Goal: Transaction & Acquisition: Purchase product/service

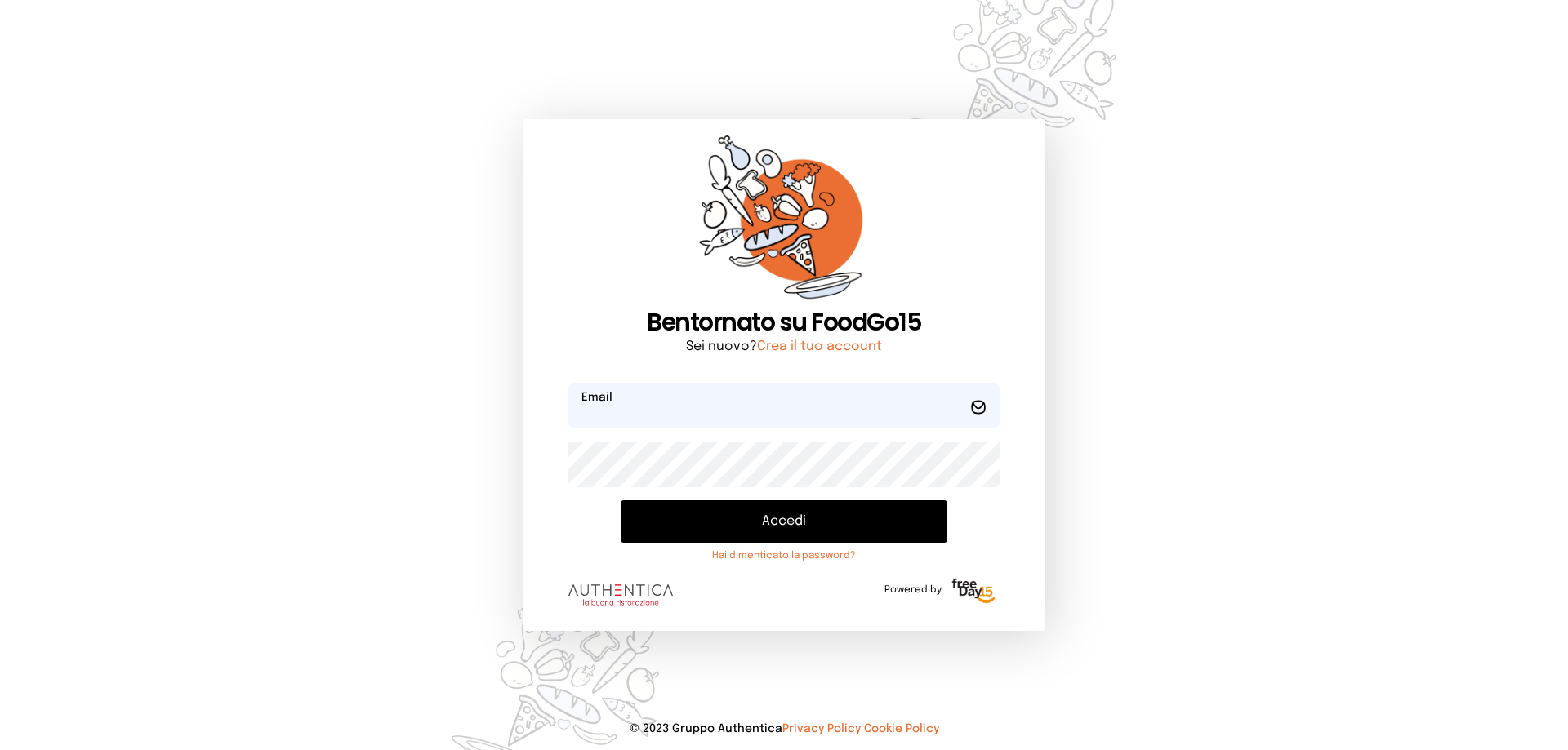
type input "**********"
click at [787, 517] on button "Accedi" at bounding box center [783, 521] width 327 height 42
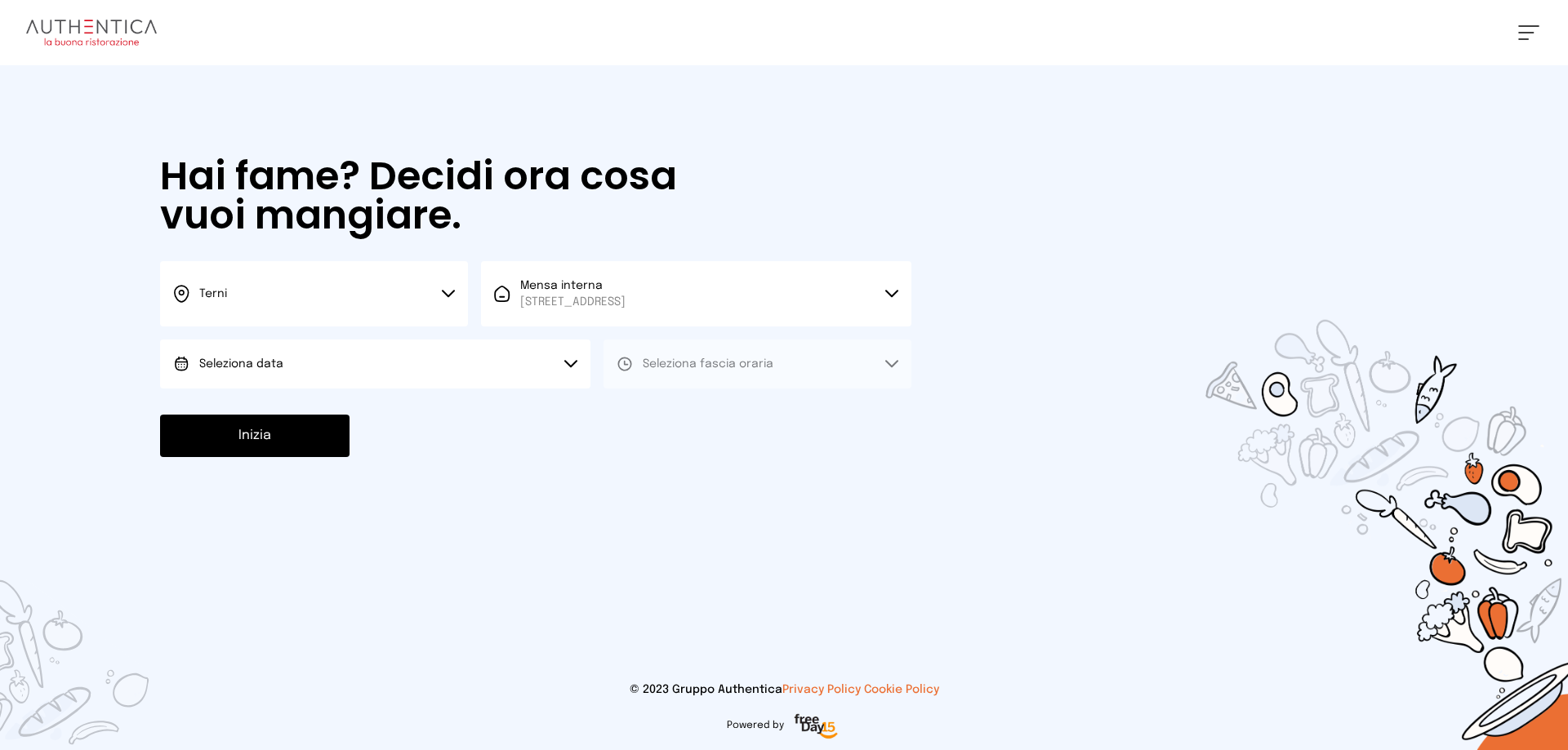
click at [357, 360] on button "Seleziona data" at bounding box center [375, 364] width 431 height 49
click at [350, 414] on li "[DATE], [DATE]" at bounding box center [375, 410] width 431 height 42
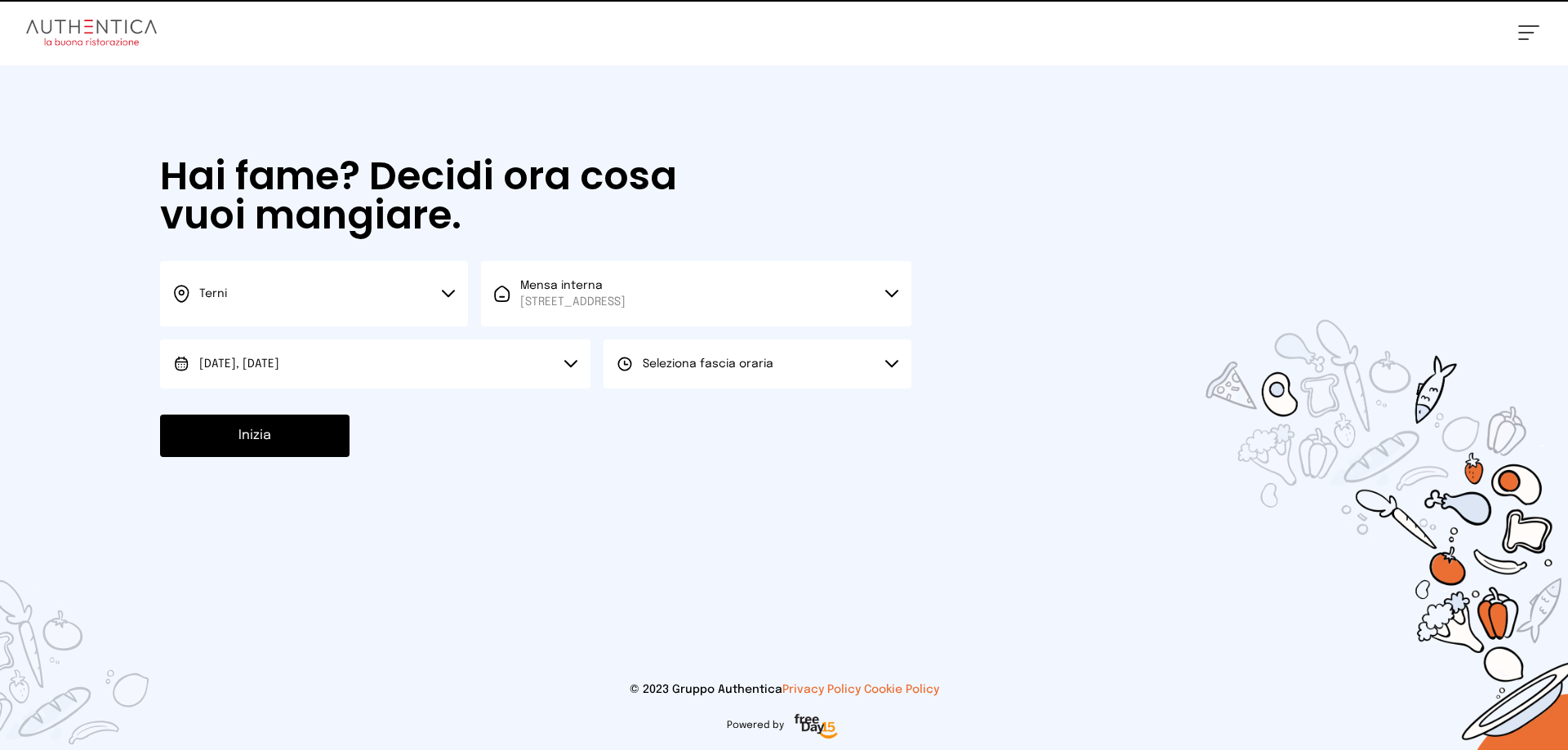
click at [734, 351] on button "Seleziona fascia oraria" at bounding box center [756, 364] width 308 height 49
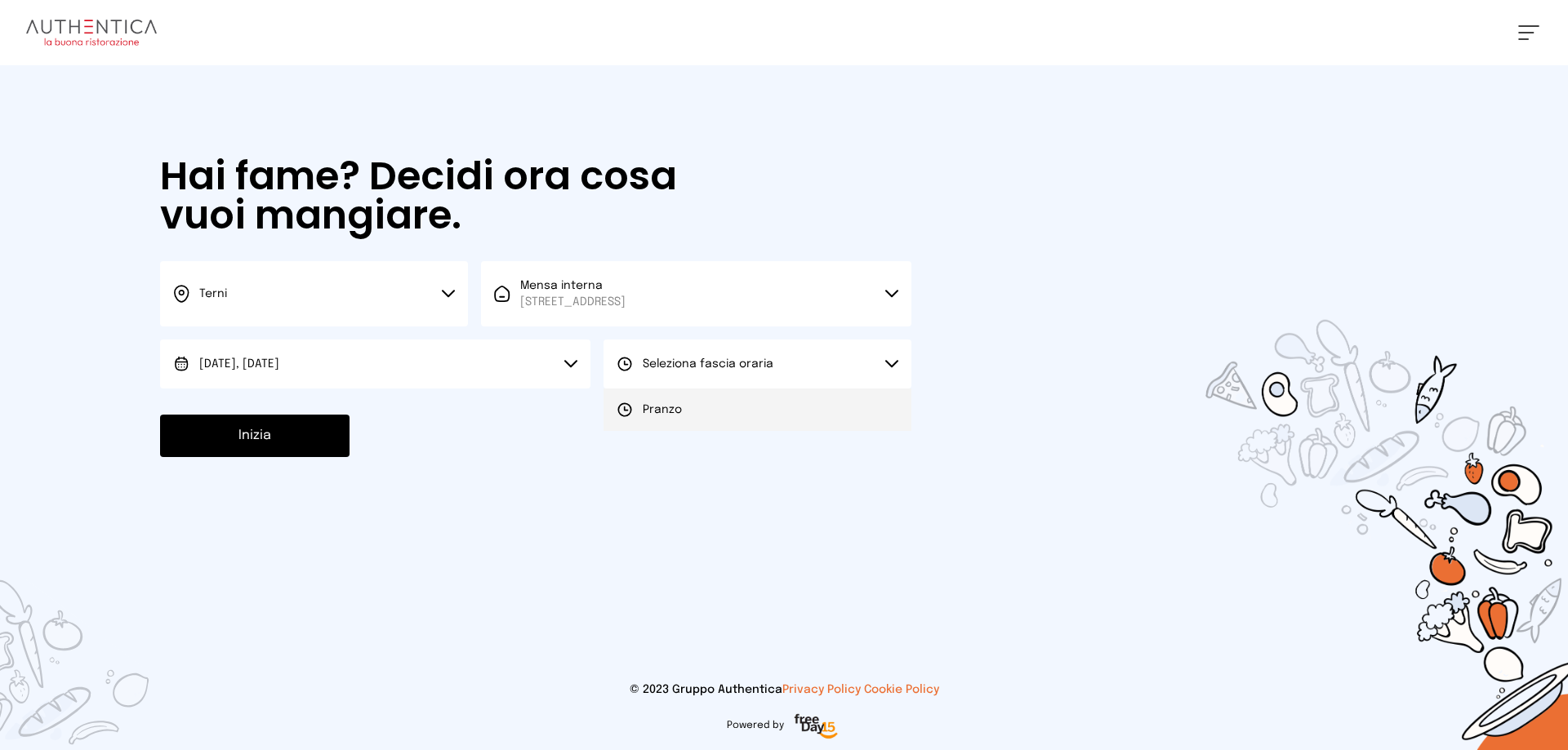
click at [674, 406] on span "Pranzo" at bounding box center [662, 410] width 39 height 16
click at [227, 443] on button "Inizia" at bounding box center [255, 436] width 190 height 42
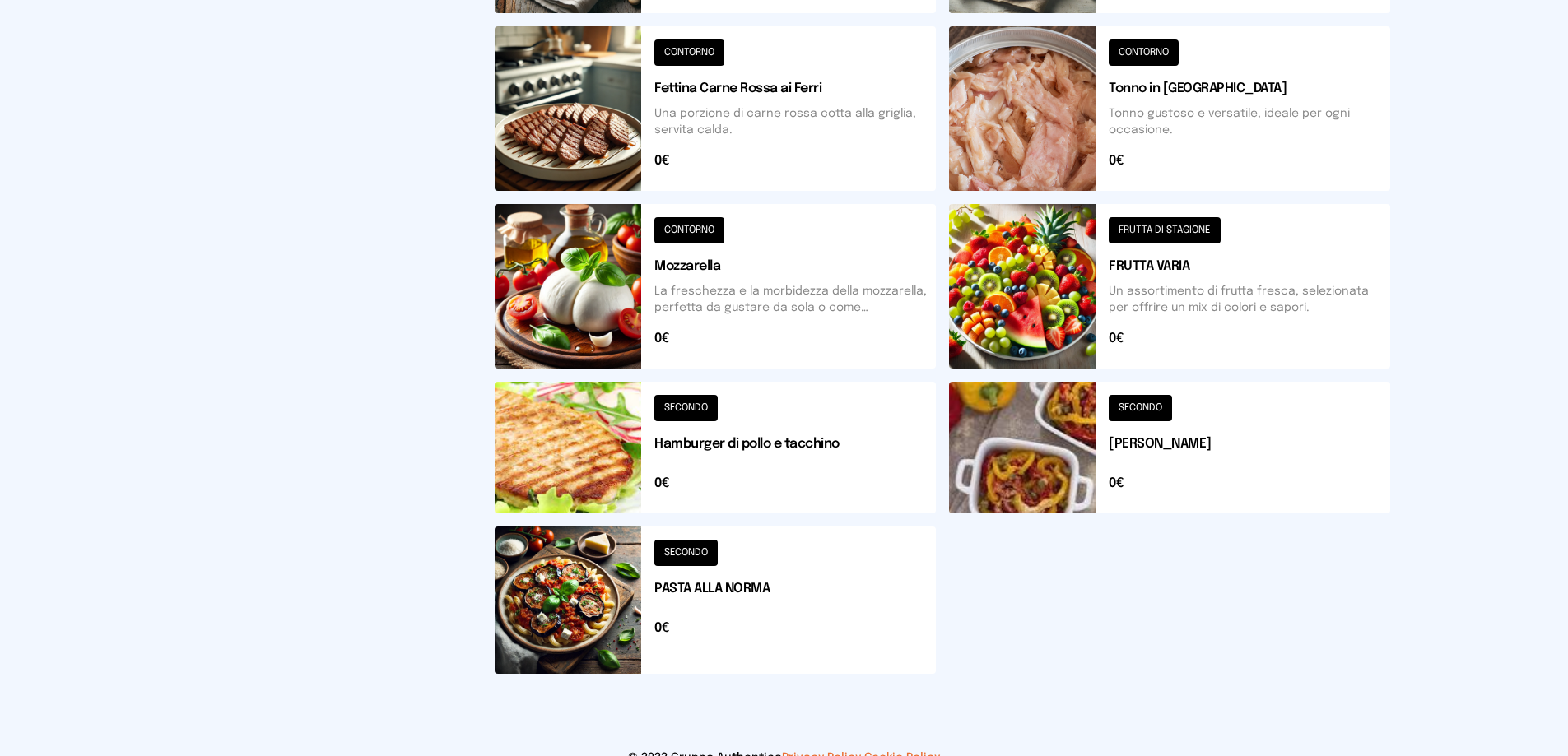
scroll to position [556, 0]
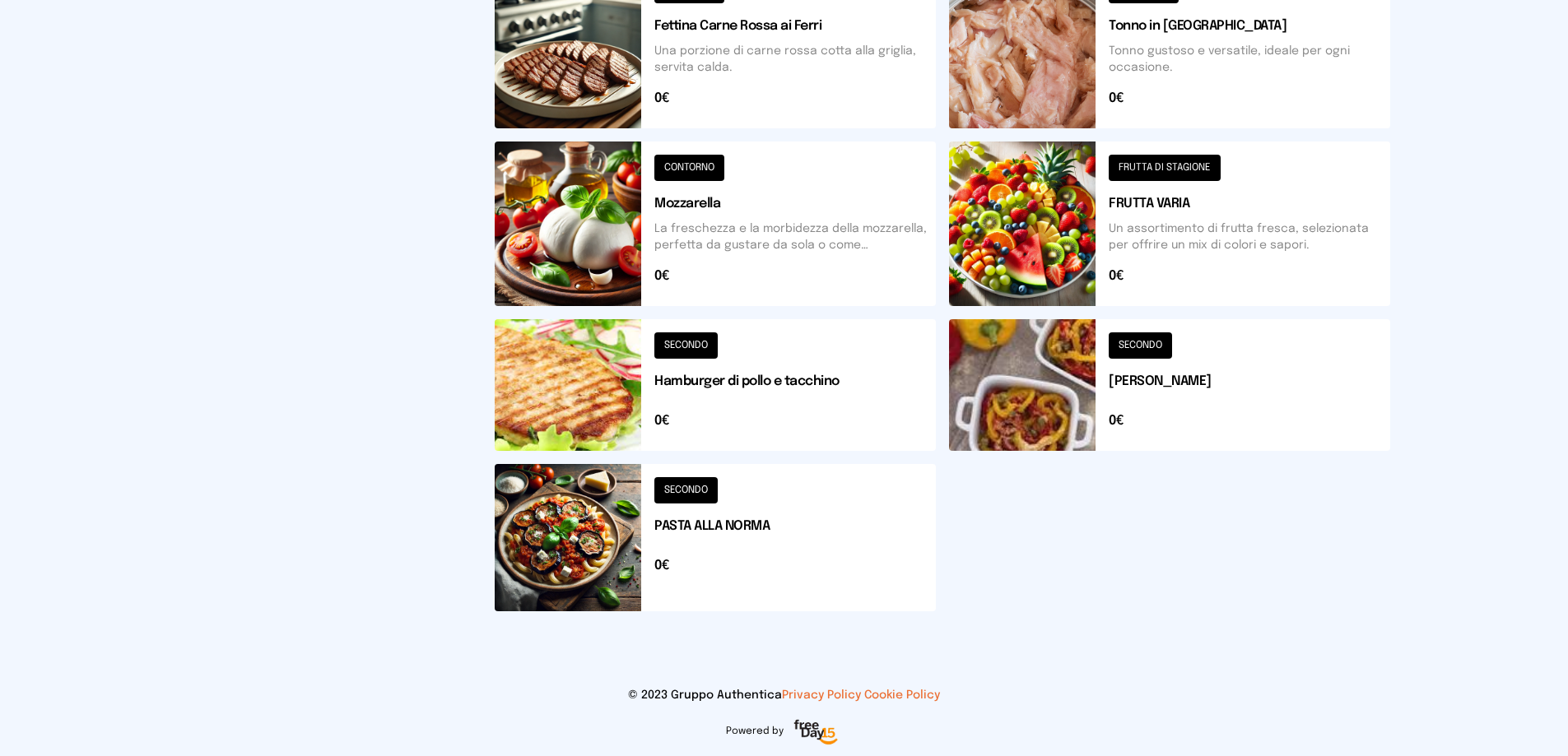
click at [739, 375] on button at bounding box center [715, 385] width 441 height 132
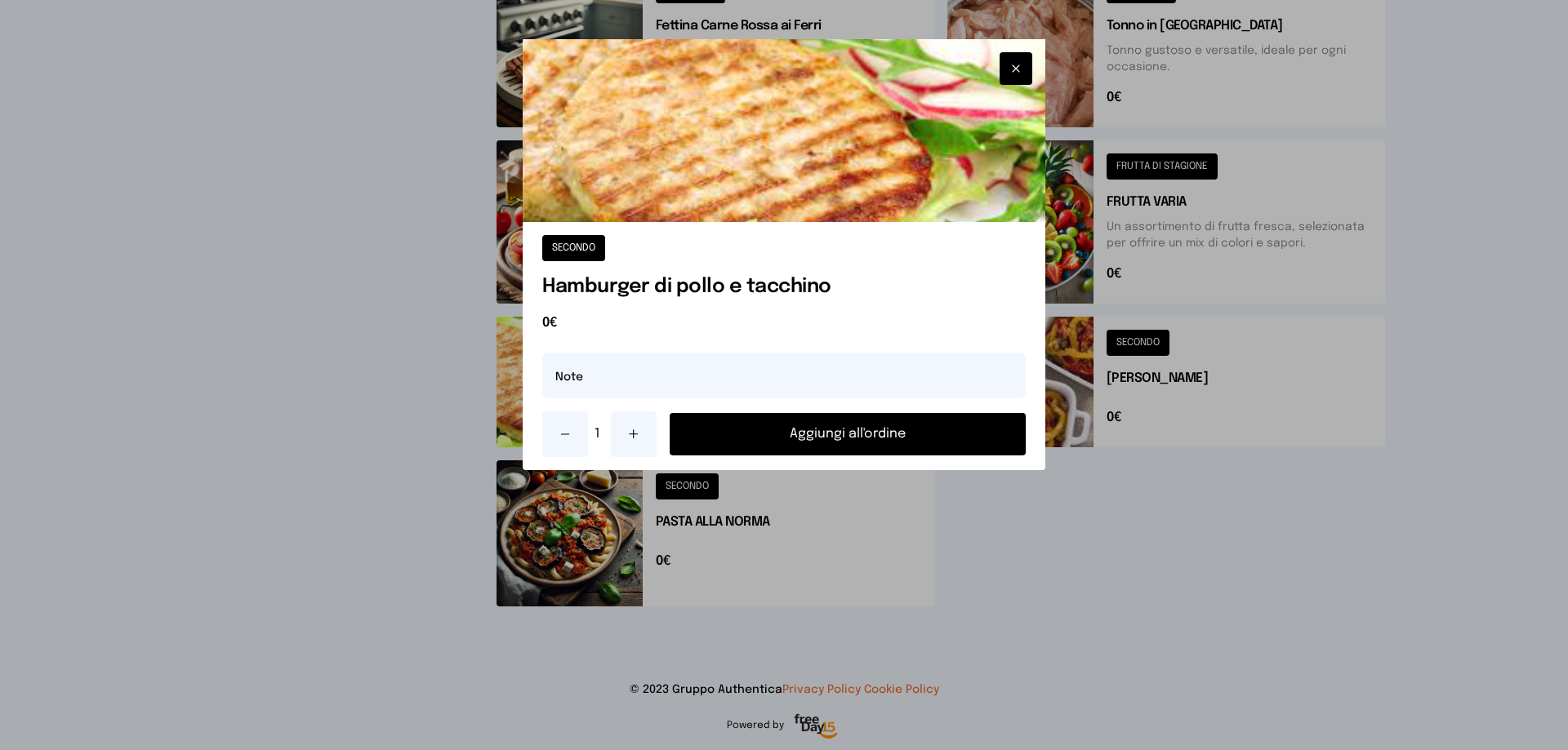
click at [811, 435] on button "Aggiungi all'ordine" at bounding box center [847, 434] width 356 height 42
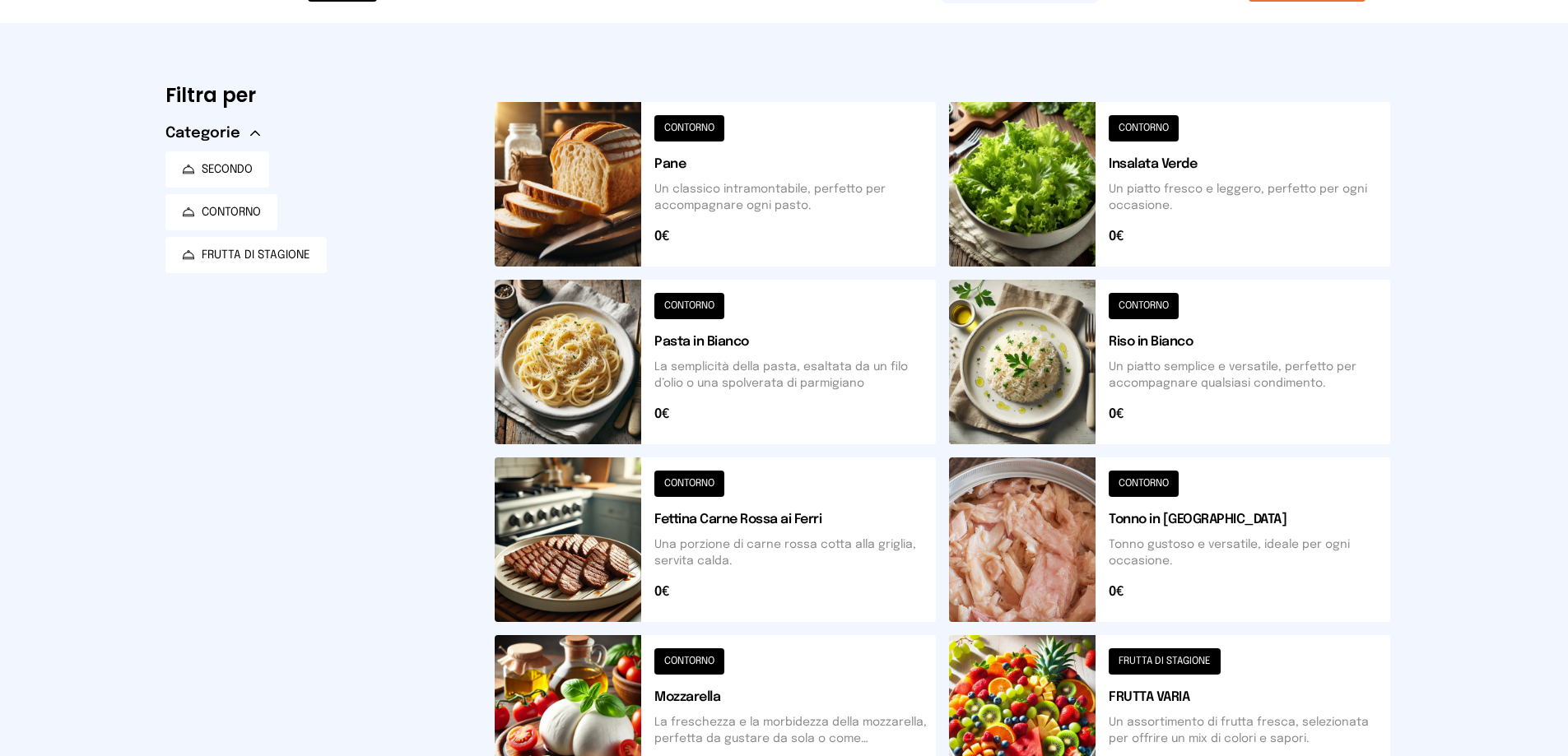
scroll to position [0, 0]
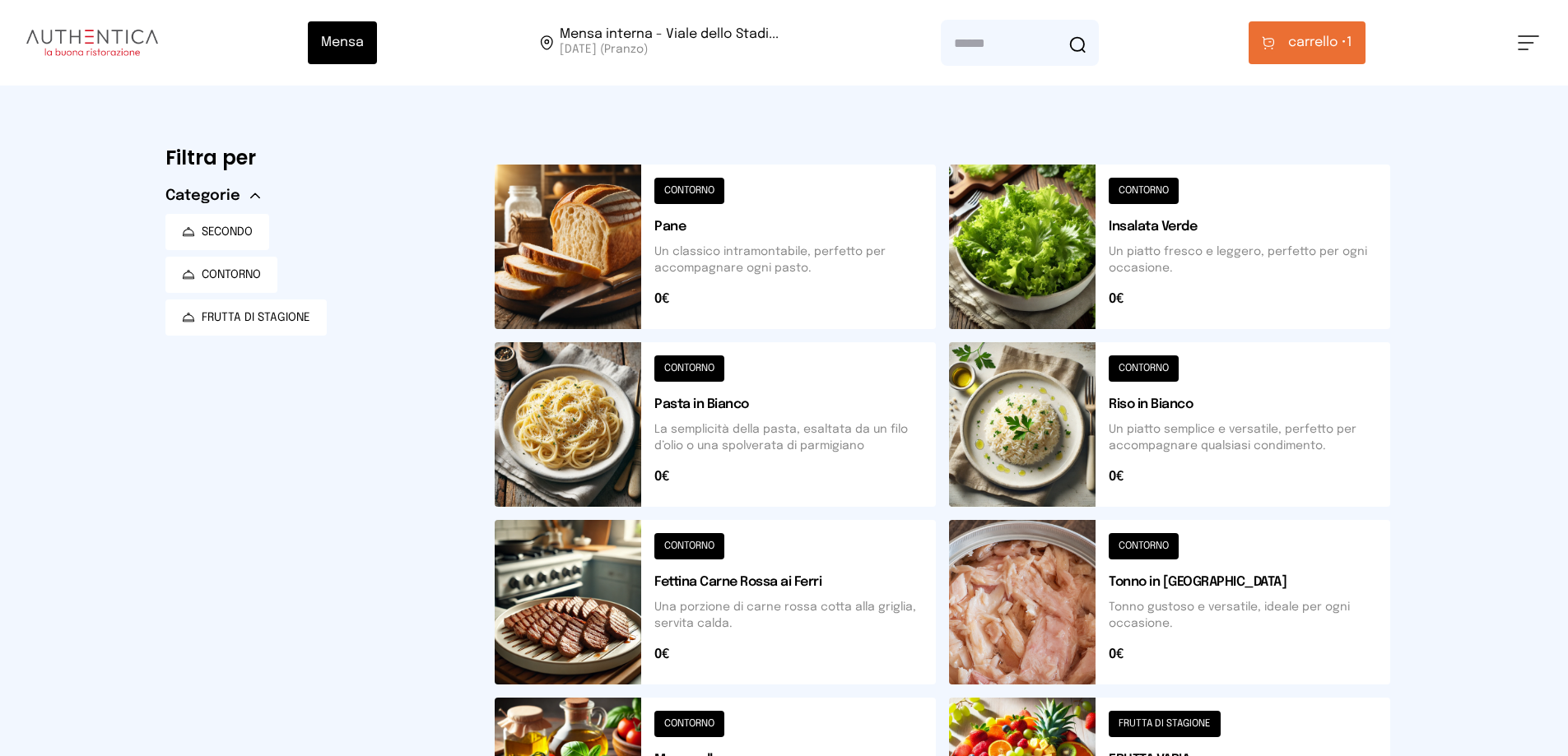
click at [1264, 35] on button "carrello • 1" at bounding box center [1308, 43] width 117 height 43
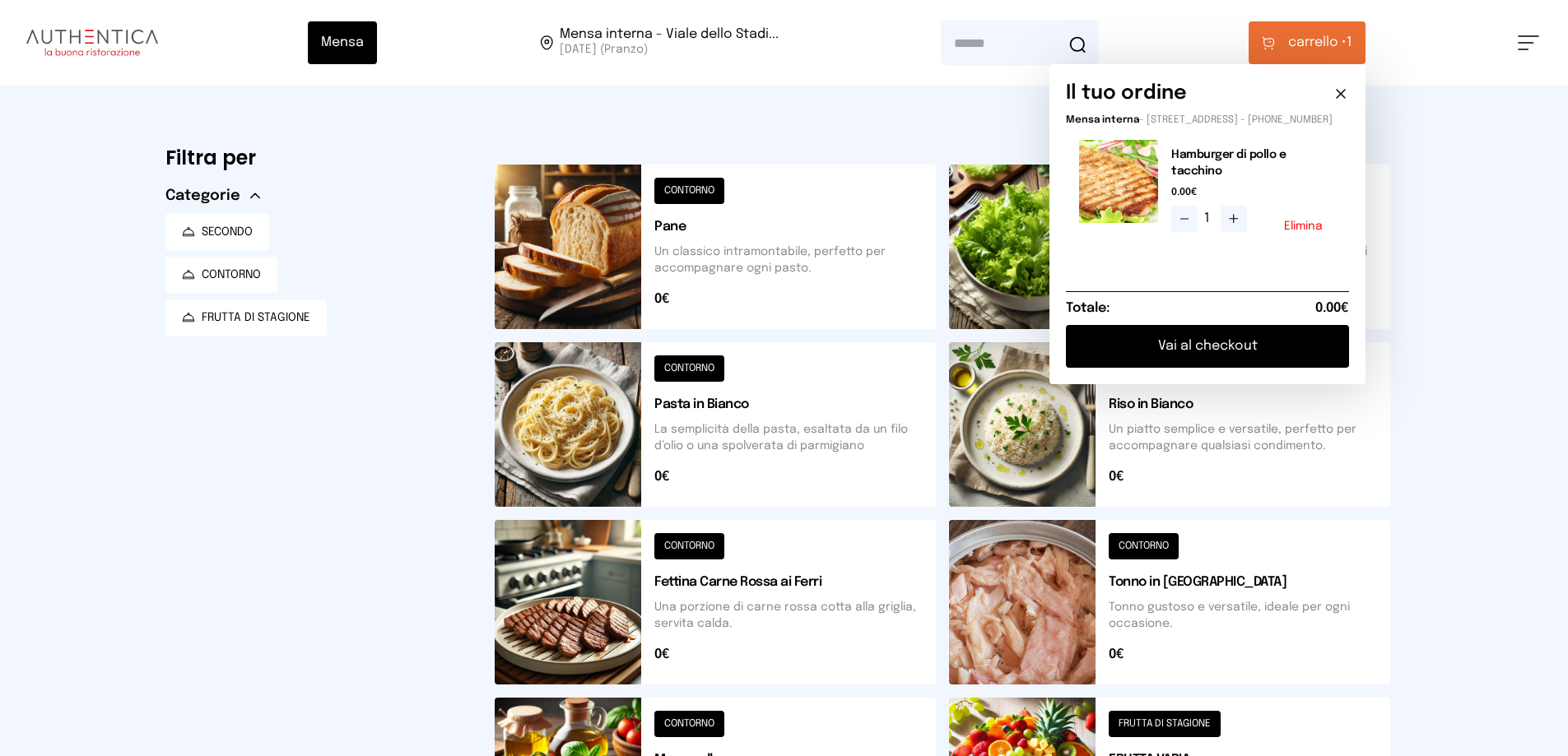
click at [1210, 344] on button "Vai al checkout" at bounding box center [1207, 346] width 283 height 43
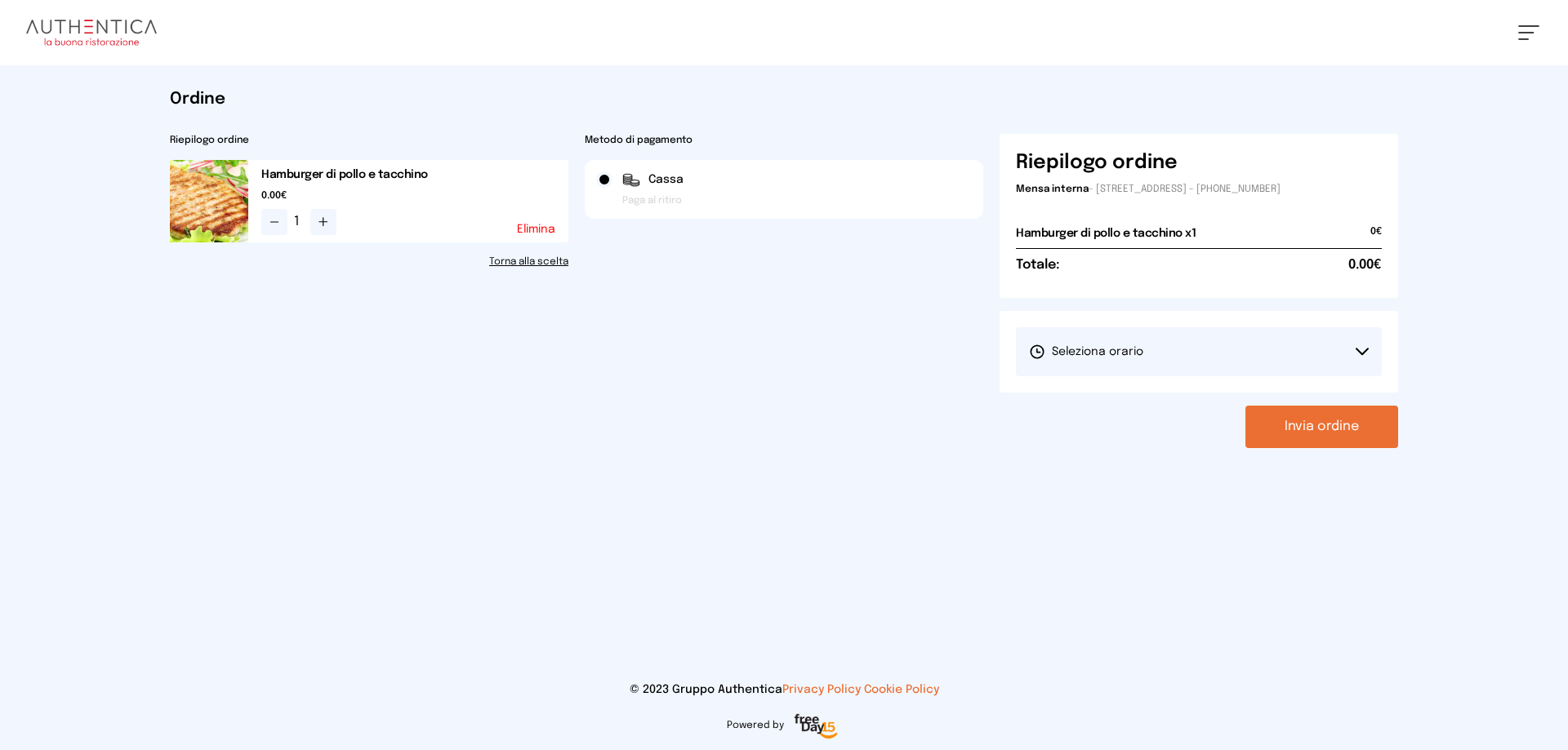
click at [1053, 350] on span "Seleziona orario" at bounding box center [1086, 352] width 114 height 16
click at [1058, 400] on span "1° Turno (13:00 - 15:00)" at bounding box center [1091, 398] width 123 height 16
click at [1313, 431] on button "Invia ordine" at bounding box center [1321, 426] width 152 height 42
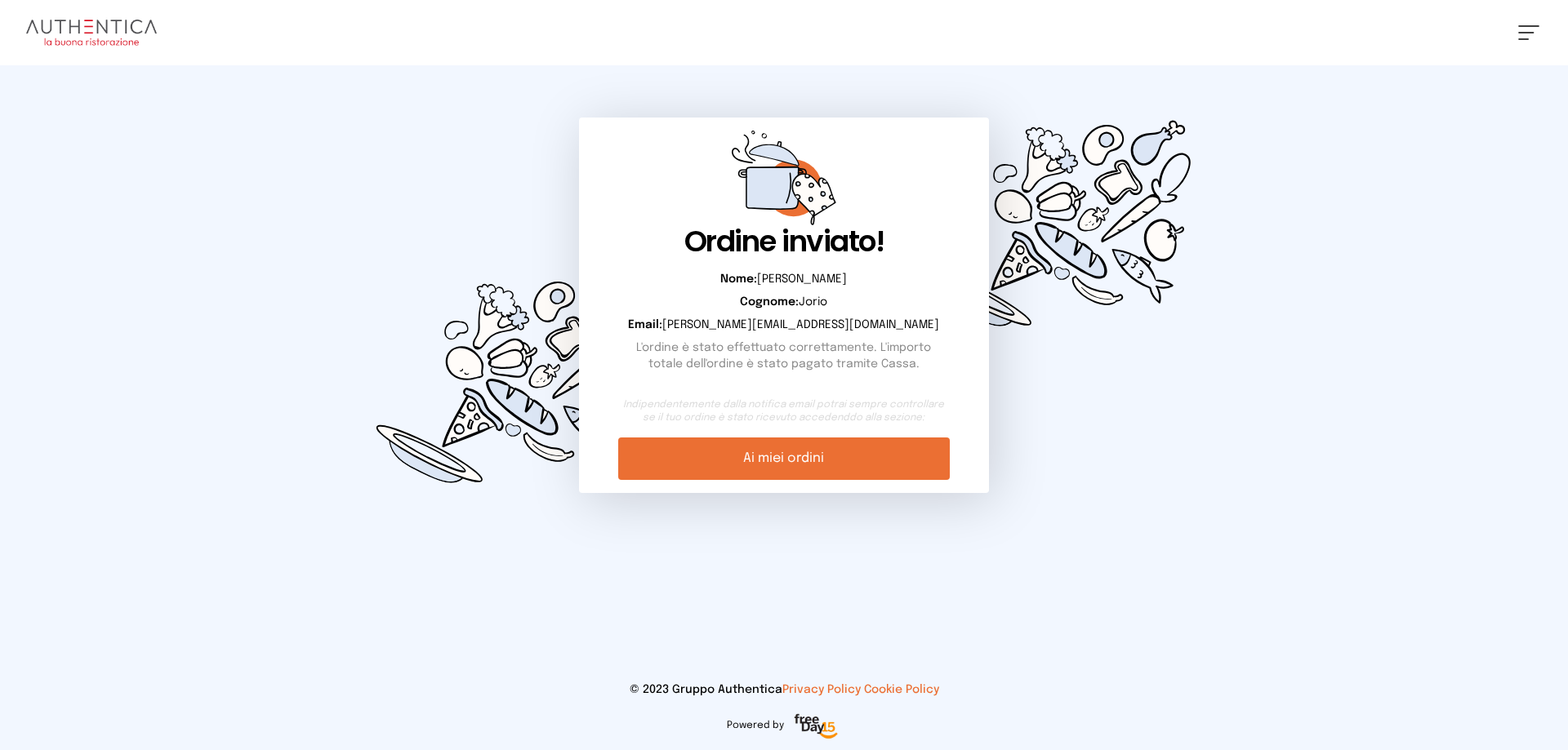
click at [809, 459] on link "Ai miei ordini" at bounding box center [783, 458] width 331 height 42
